Goal: Transaction & Acquisition: Purchase product/service

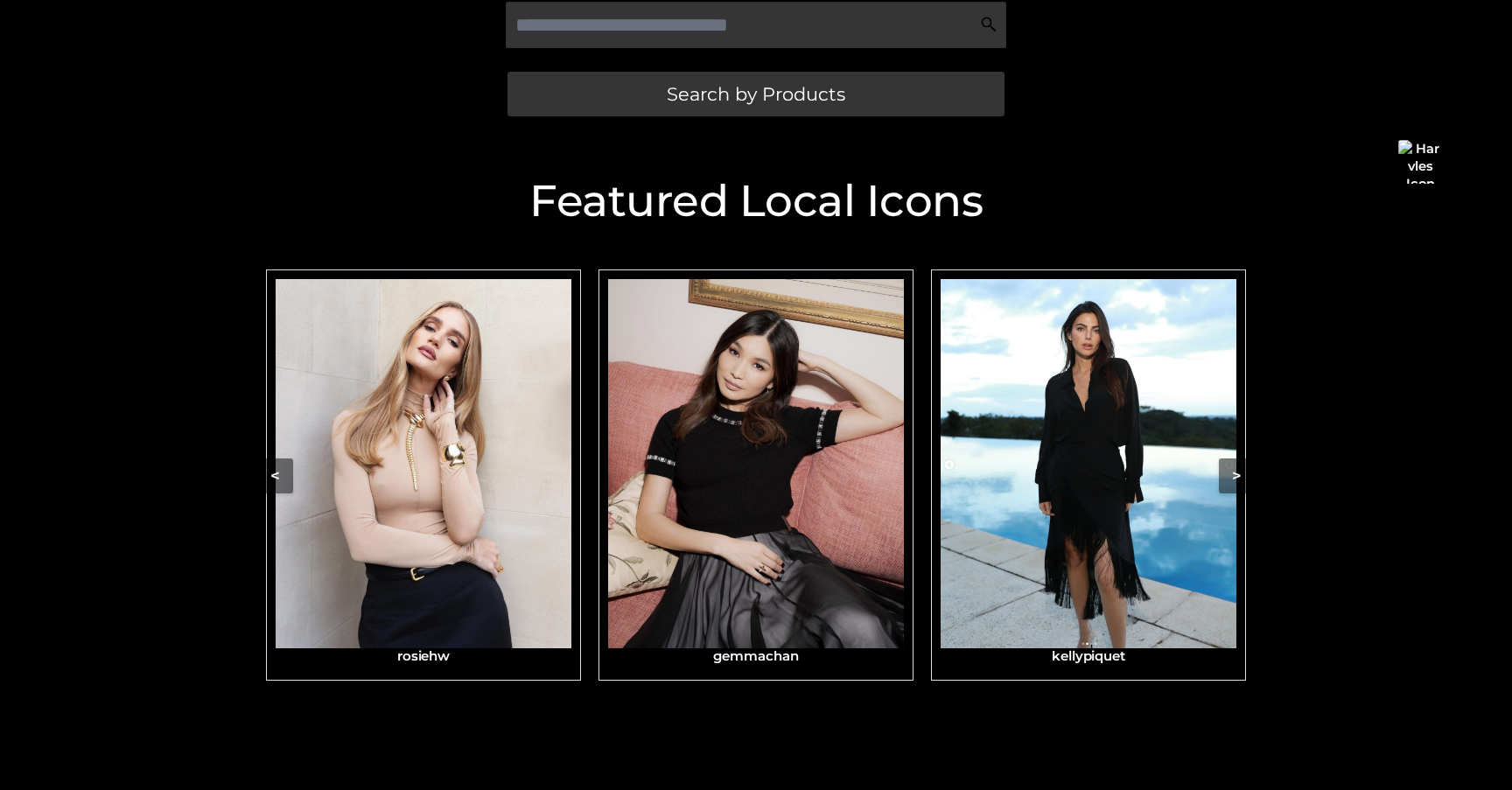
scroll to position [497, 0]
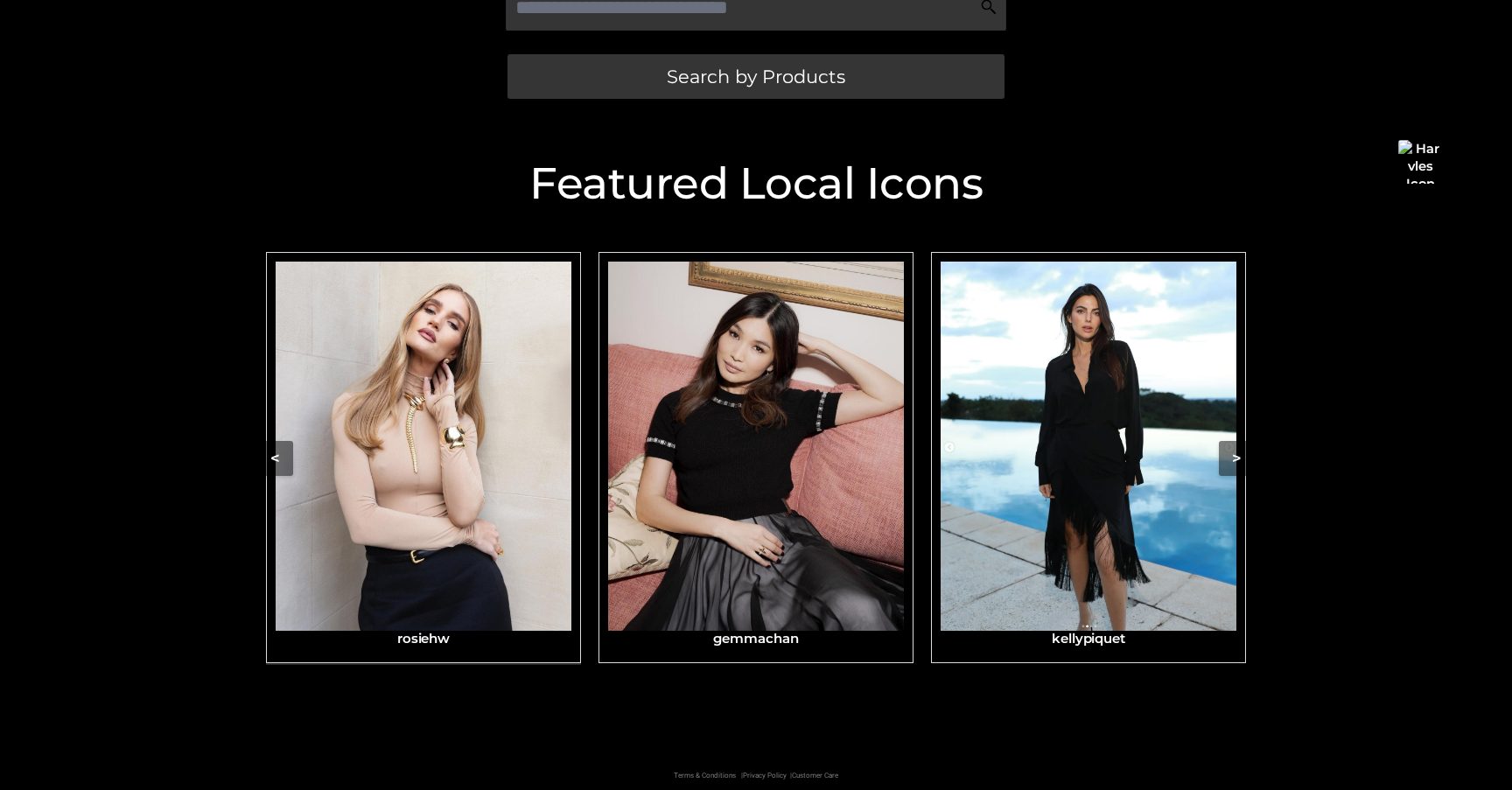
click at [506, 547] on img "Carousel Navigation" at bounding box center [423, 447] width 296 height 371
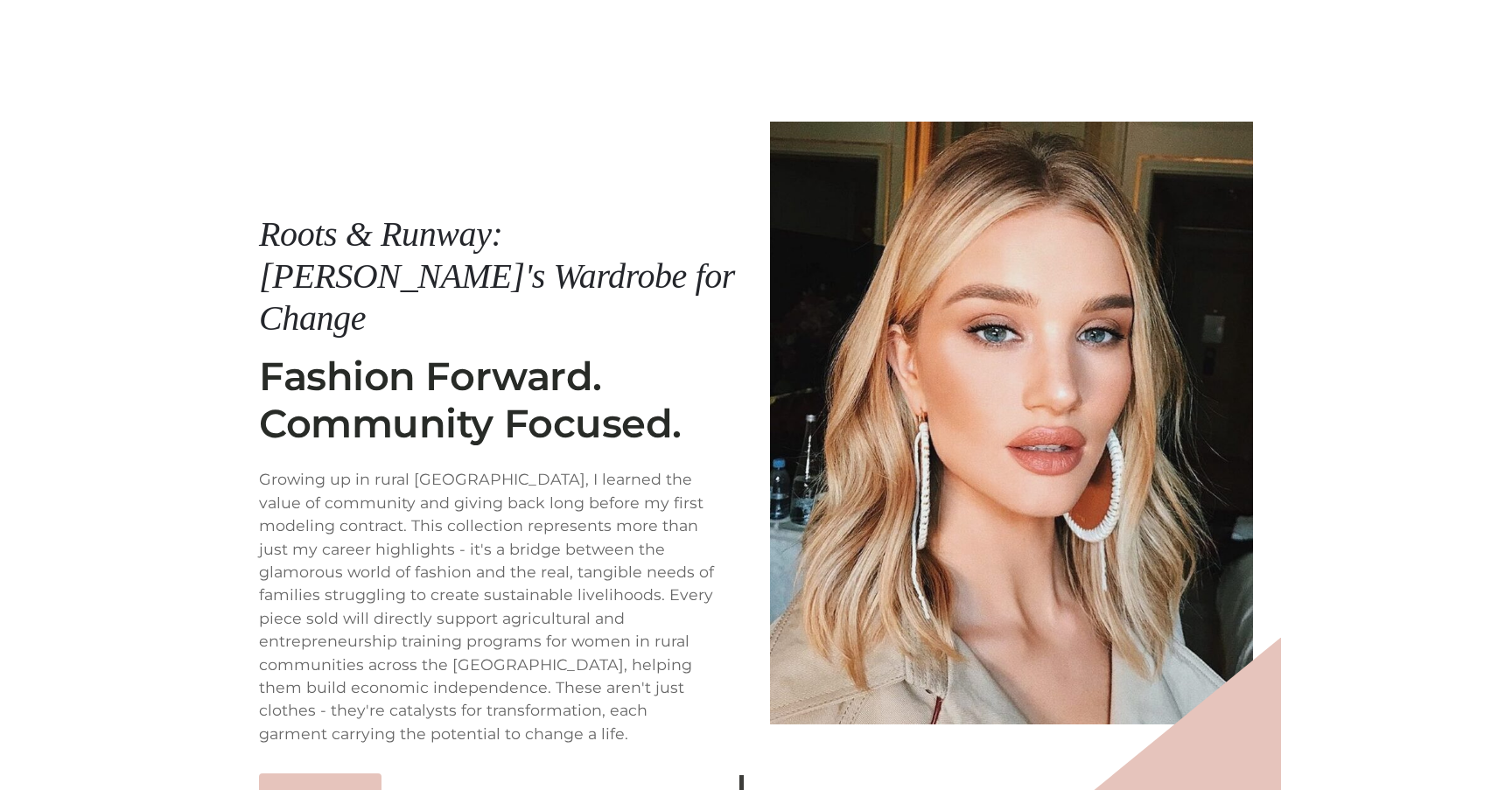
scroll to position [218, 0]
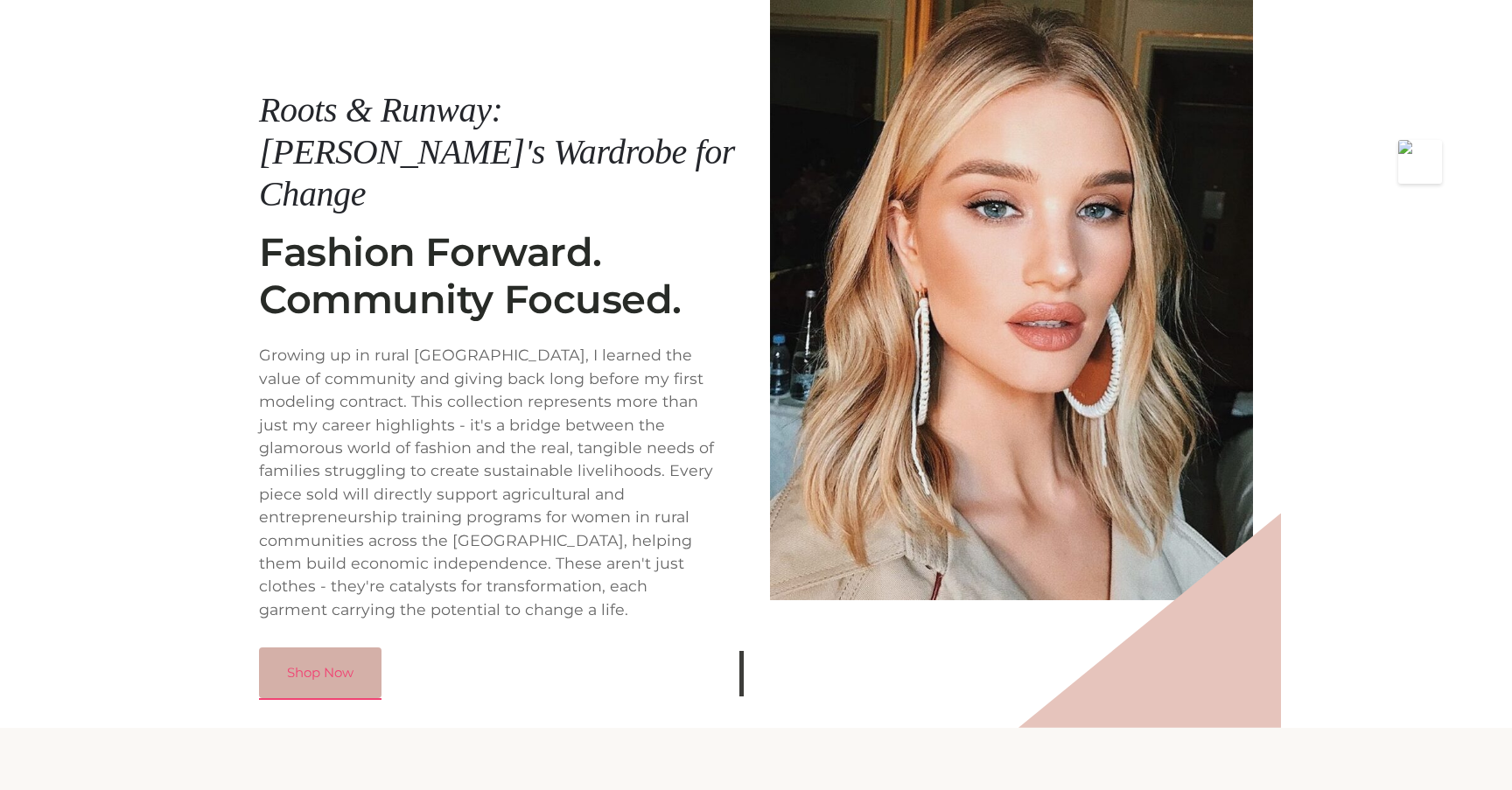
click at [332, 647] on link "Shop Now" at bounding box center [320, 673] width 122 height 51
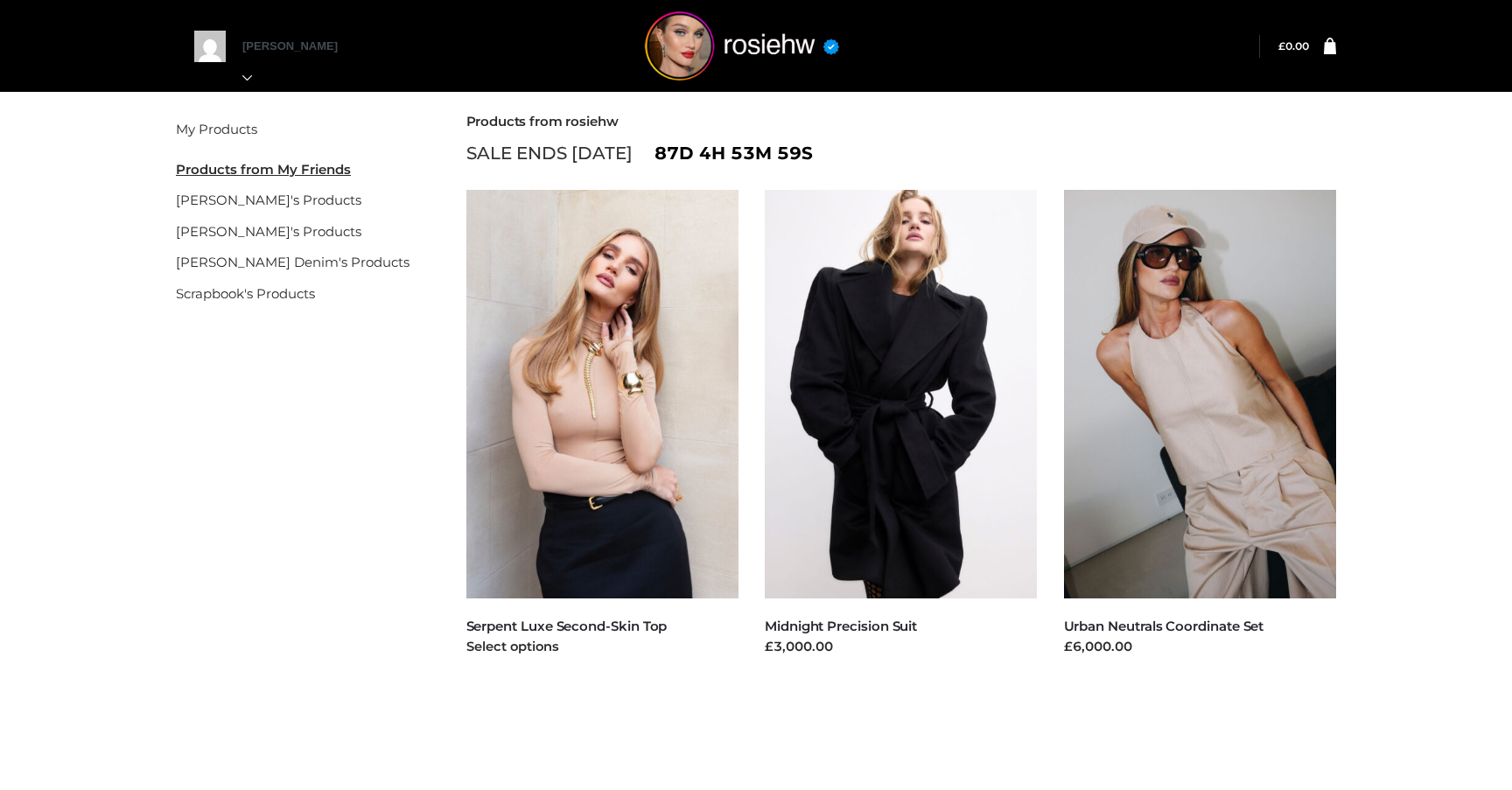
click at [657, 546] on img at bounding box center [602, 394] width 273 height 409
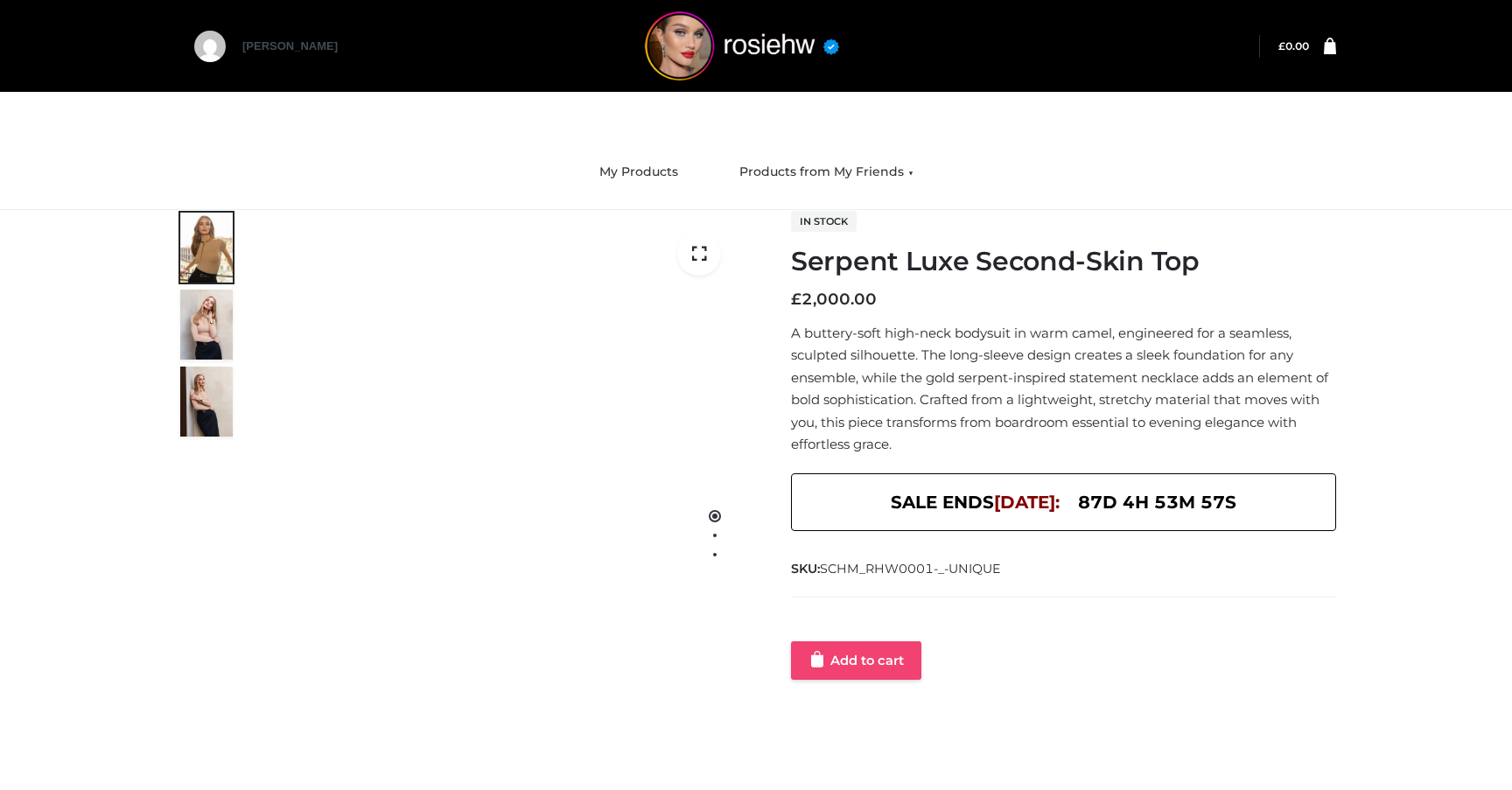
click at [829, 653] on link "Add to cart" at bounding box center [855, 660] width 130 height 38
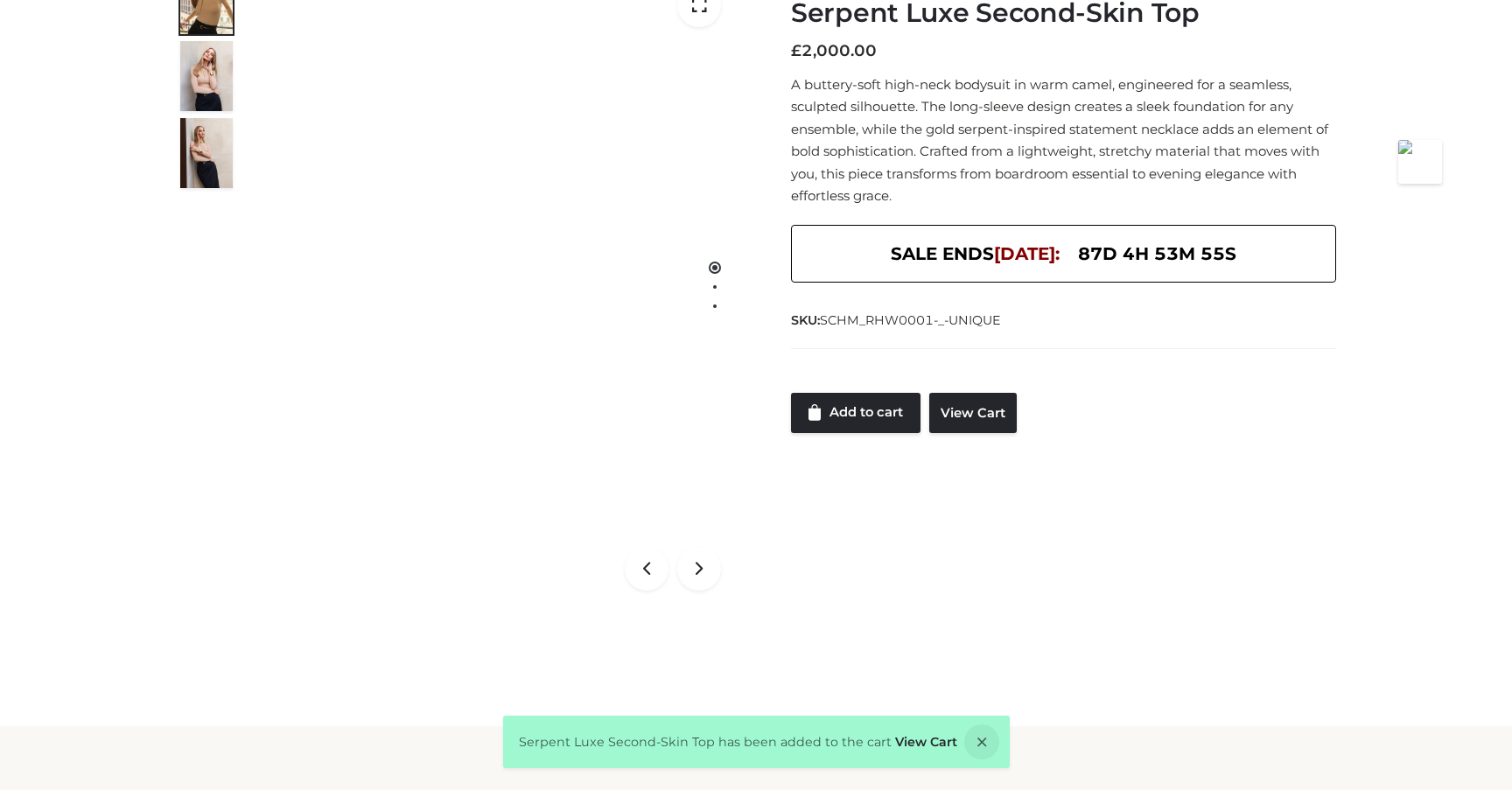
scroll to position [266, 0]
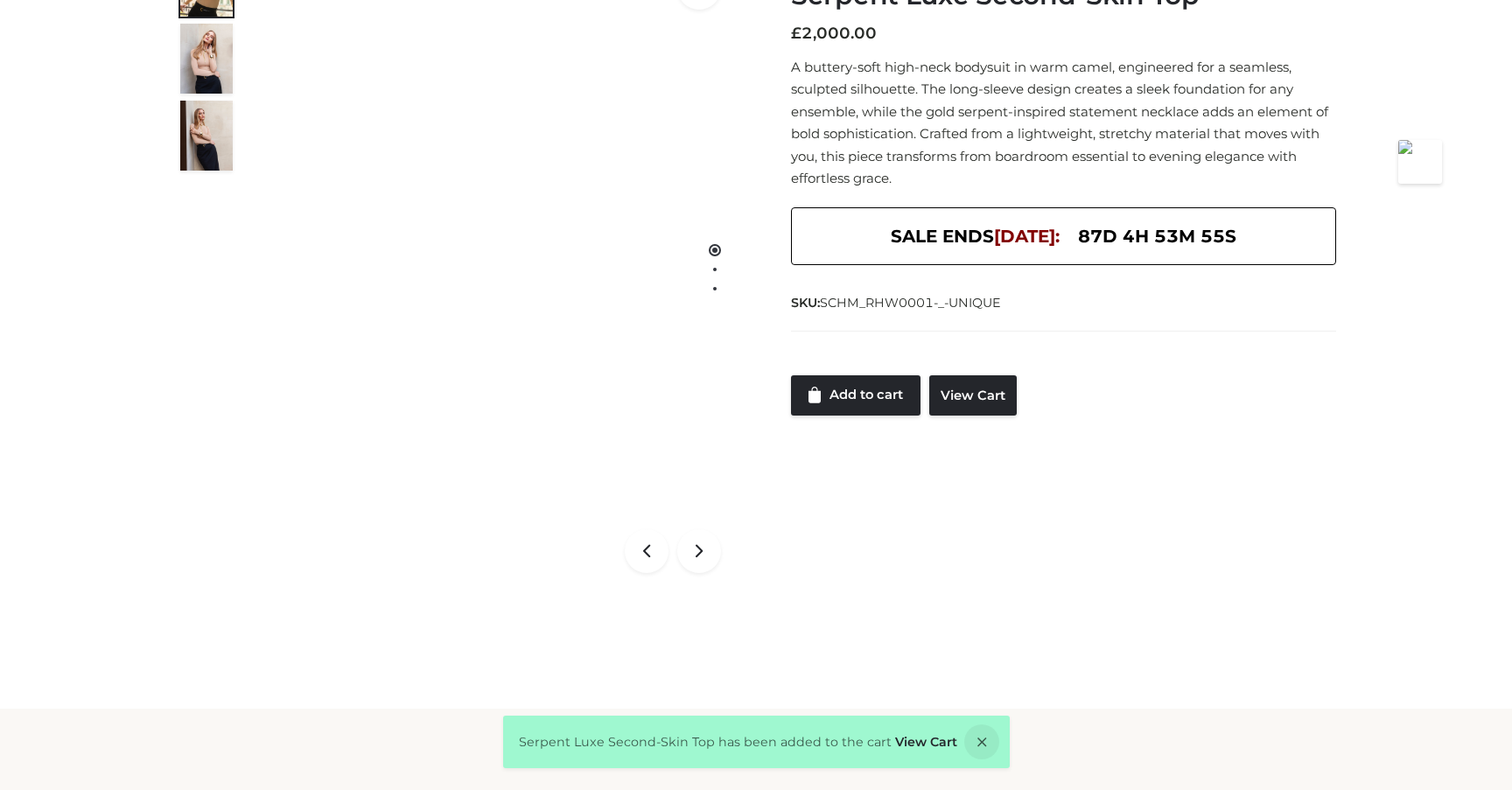
click at [924, 753] on div "Serpent Luxe Second-Skin Top has been added to the cart View Cart" at bounding box center [756, 742] width 506 height 53
click at [925, 746] on link "View Cart" at bounding box center [927, 742] width 63 height 16
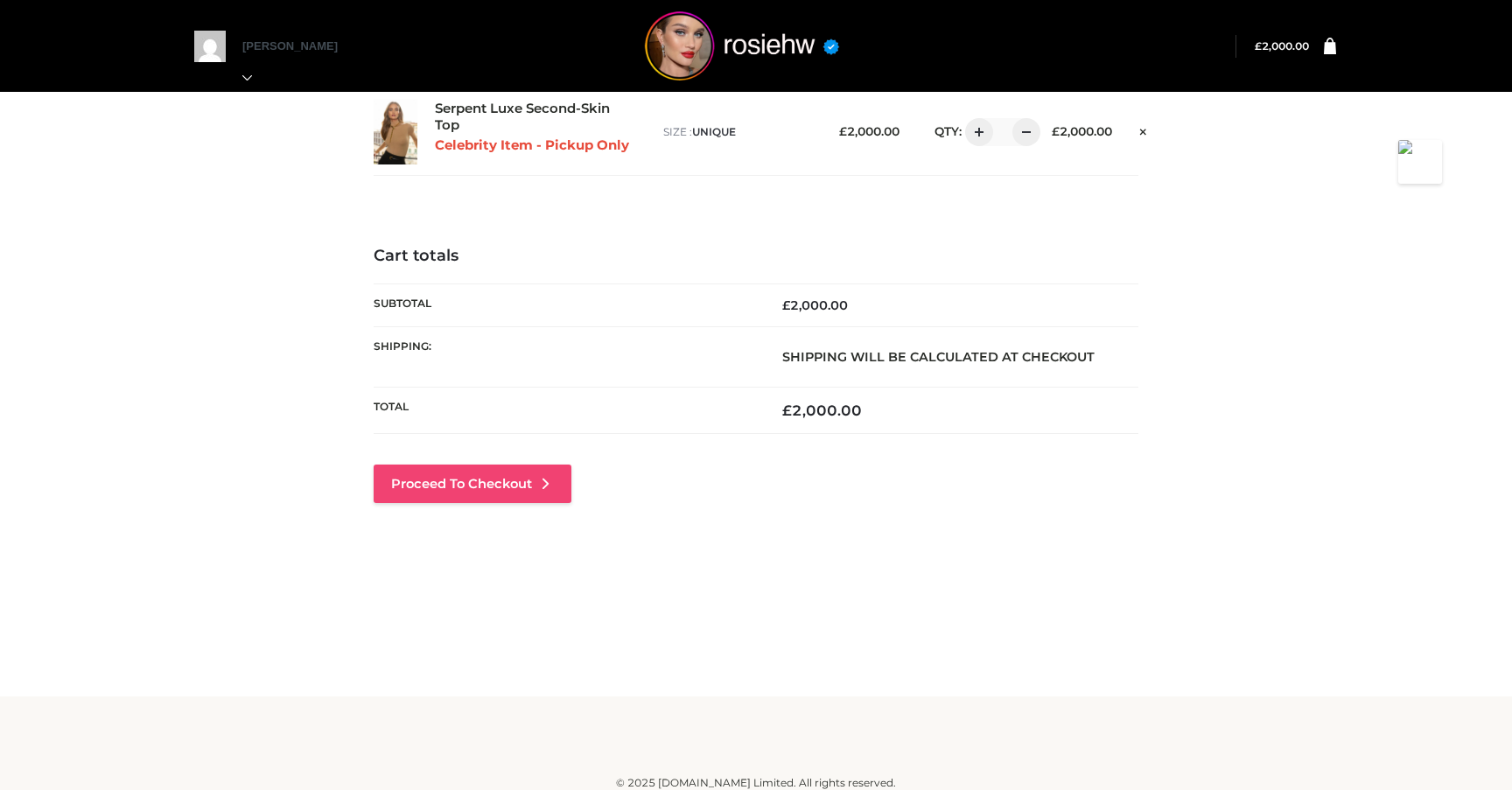
click at [552, 481] on icon at bounding box center [545, 484] width 18 height 18
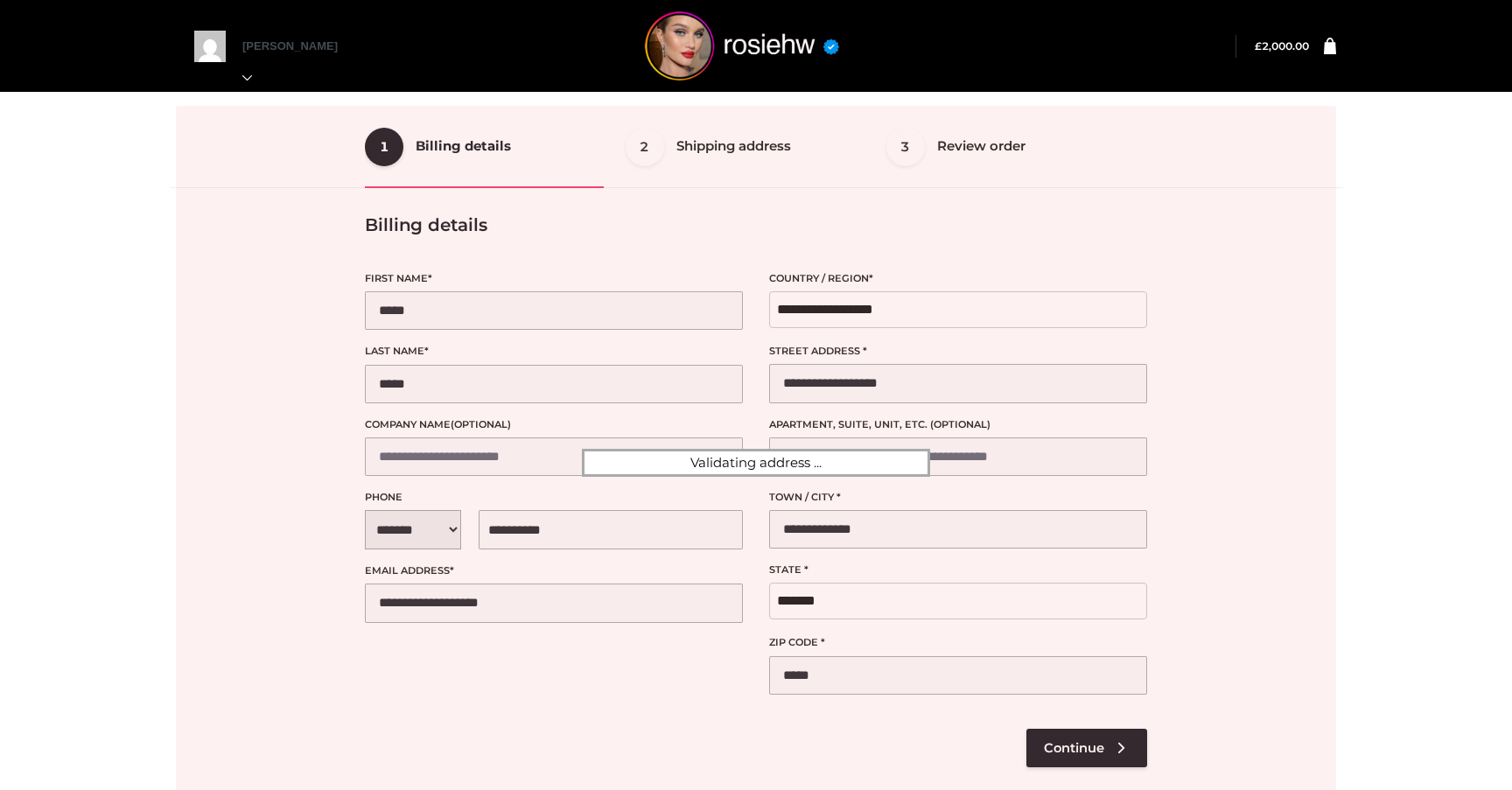
select select "**"
click at [1034, 731] on div at bounding box center [756, 462] width 1160 height 714
click at [1049, 735] on div at bounding box center [756, 462] width 1160 height 714
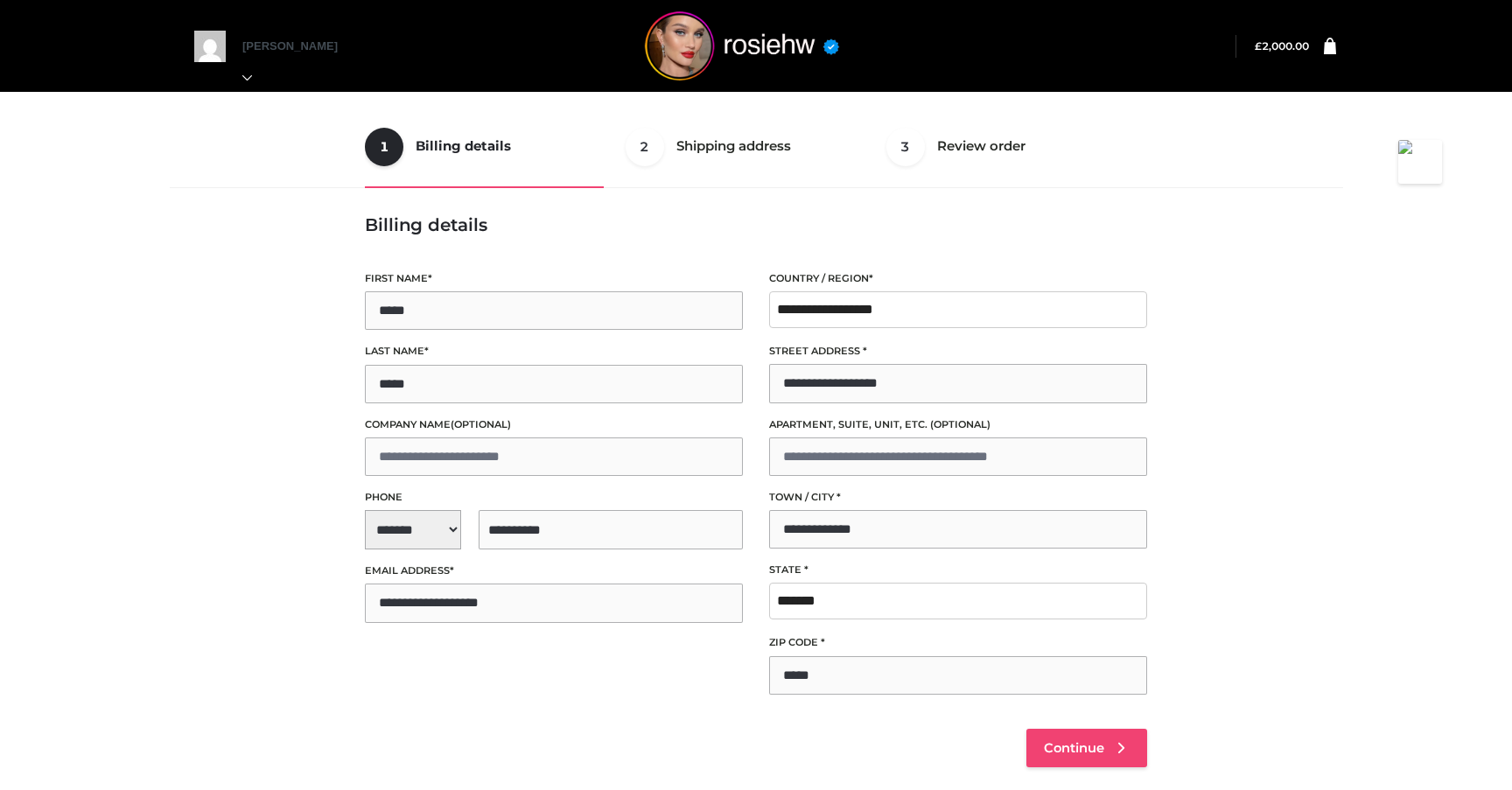
click at [1060, 742] on span "Continue" at bounding box center [1074, 748] width 61 height 16
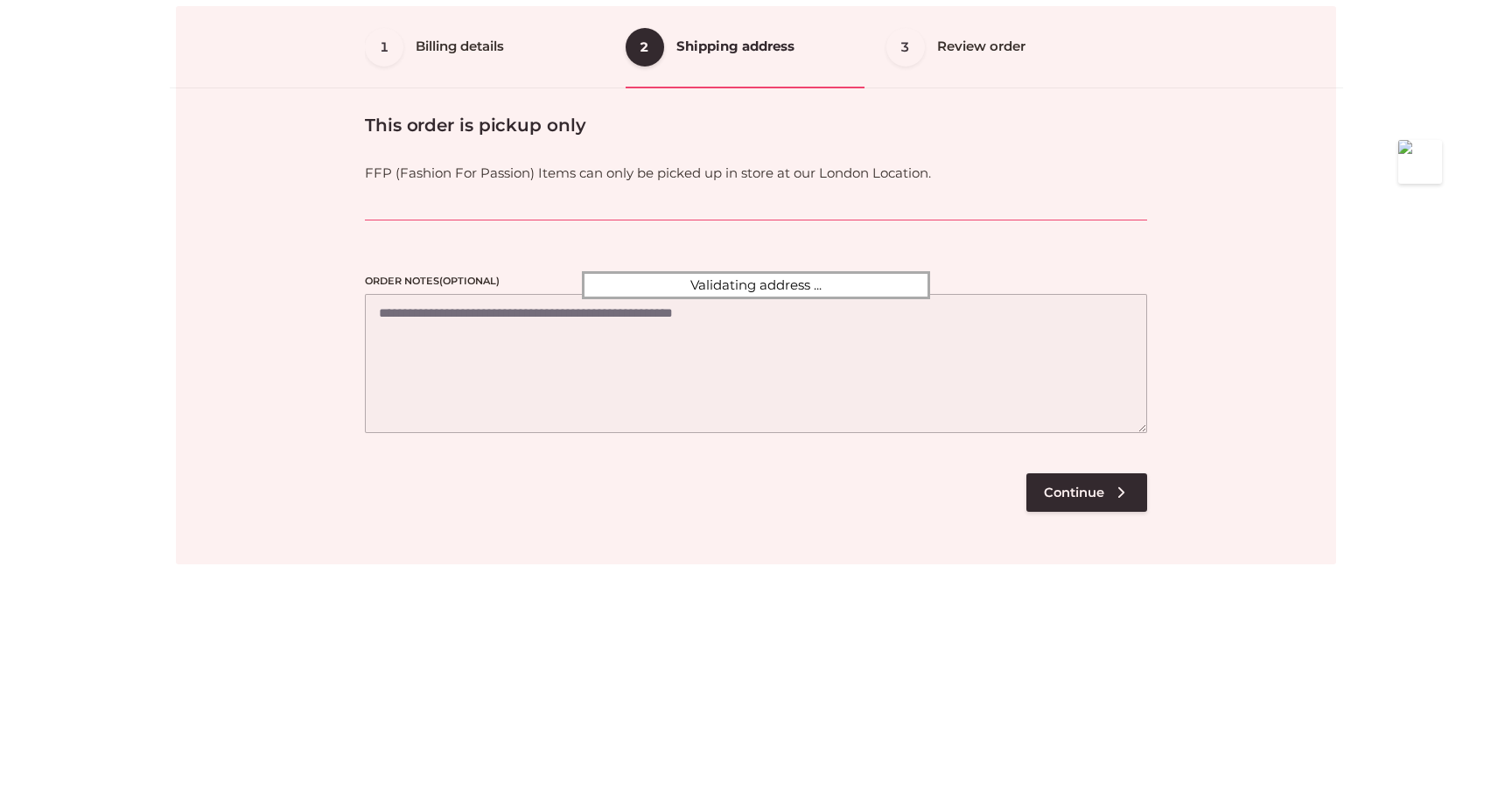
scroll to position [106, 0]
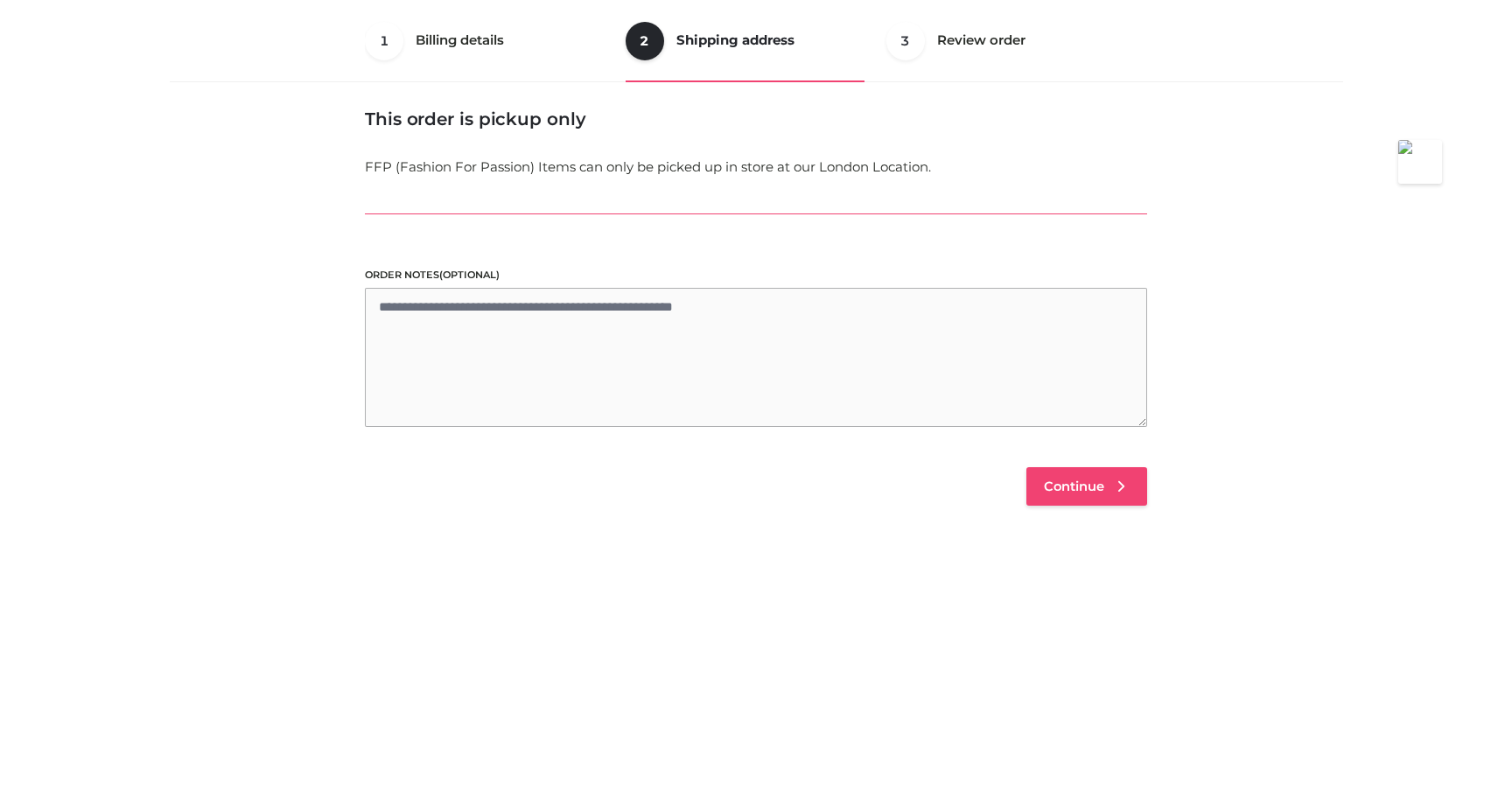
click at [1077, 494] on link "Continue" at bounding box center [1087, 486] width 121 height 38
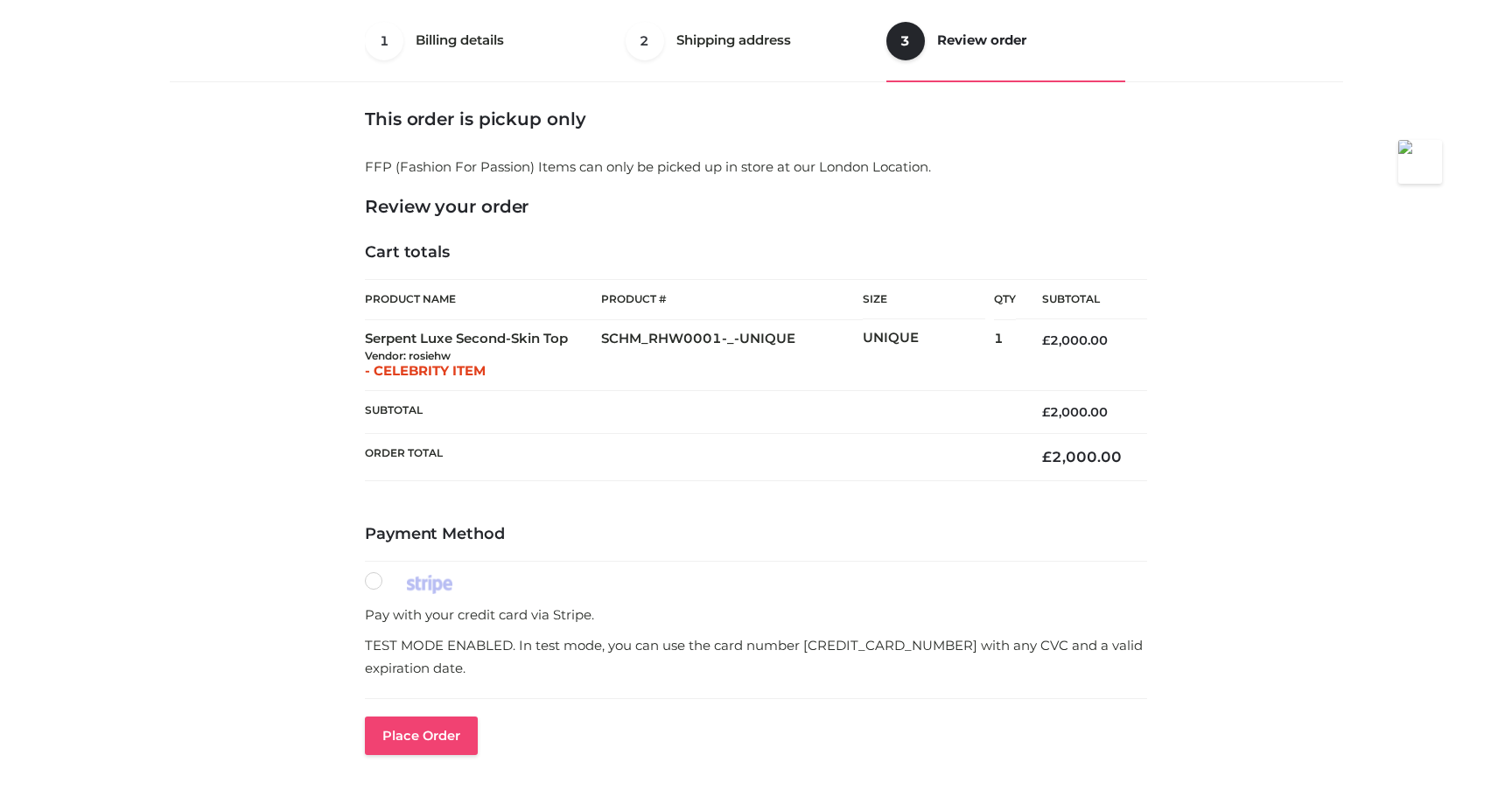
click at [417, 736] on button "Place order" at bounding box center [420, 735] width 112 height 38
